Goal: Information Seeking & Learning: Learn about a topic

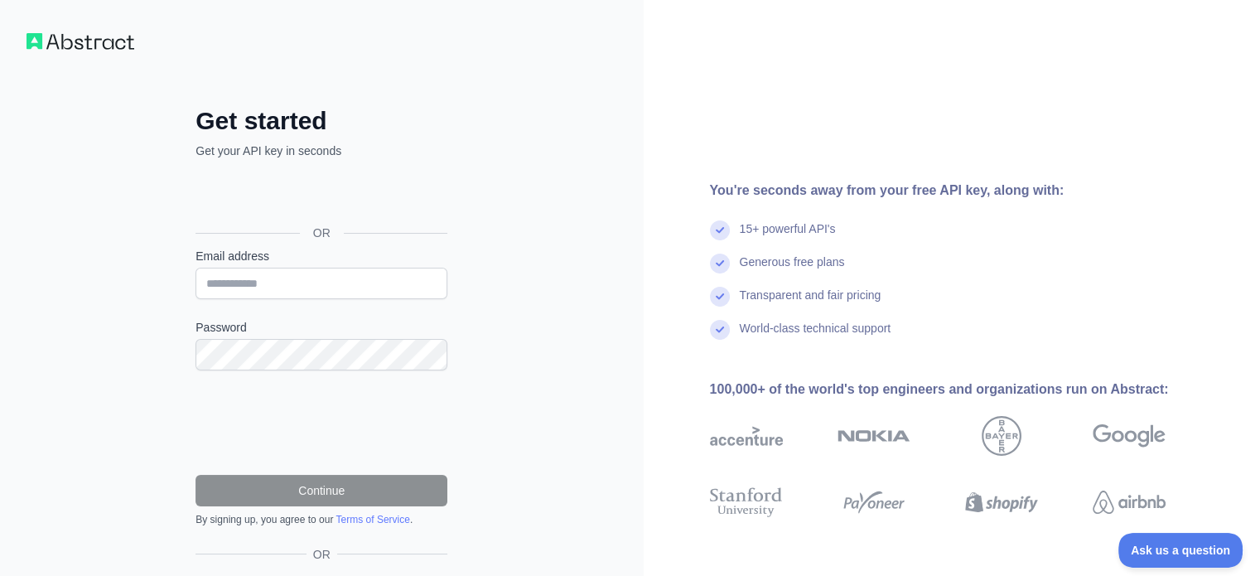
click at [826, 268] on div "Generous free plans" at bounding box center [792, 269] width 105 height 33
click at [813, 281] on div "Generous free plans" at bounding box center [792, 269] width 105 height 33
click at [816, 294] on div "Transparent and fair pricing" at bounding box center [811, 303] width 142 height 33
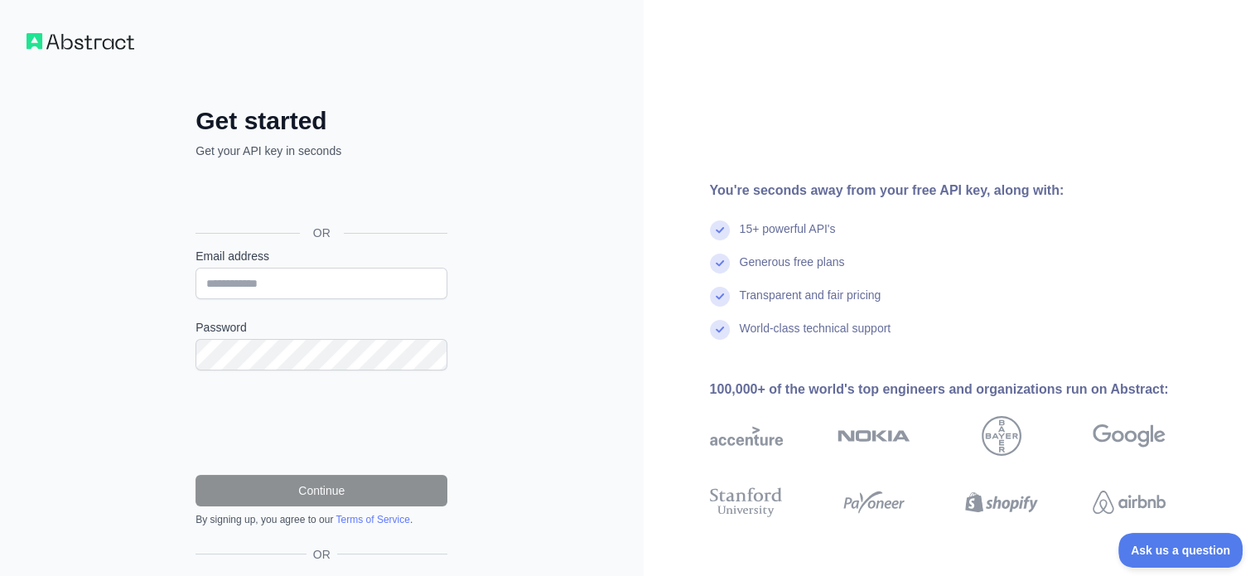
click at [804, 327] on div "World-class technical support" at bounding box center [816, 336] width 152 height 33
click at [813, 258] on div "Generous free plans" at bounding box center [792, 269] width 105 height 33
